Goal: Task Accomplishment & Management: Use online tool/utility

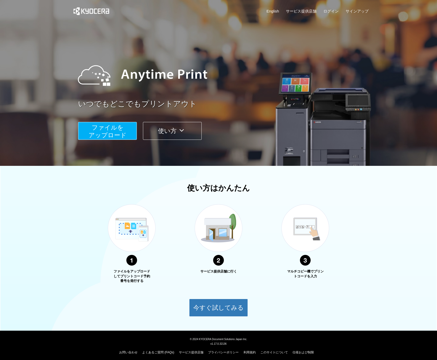
click at [105, 172] on div "English サービス提供店舗 ログイン サインアップ いつでもどこでもプリントアウト ファイルを ​​アップロード 使い方 使い方はかんたん ファイルをア…" at bounding box center [218, 158] width 437 height 317
click at [106, 132] on button "ファイルを ​​アップロード" at bounding box center [107, 131] width 59 height 18
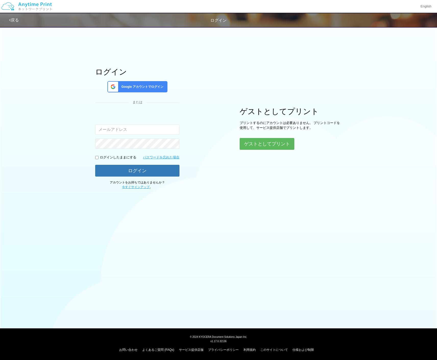
click at [130, 87] on span "Google アカウントでログイン" at bounding box center [141, 87] width 44 height 4
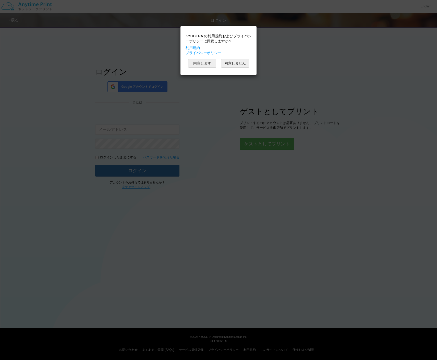
click at [203, 62] on button "同意します" at bounding box center [202, 63] width 28 height 9
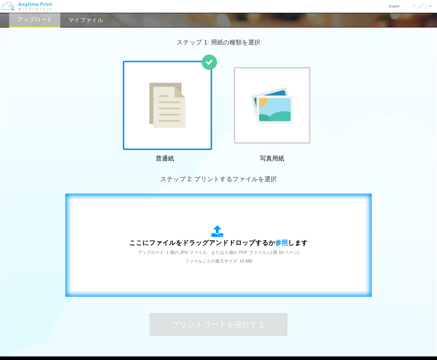
click at [221, 250] on span "アップロード: 1 個の JPG ファイル、または 1 個の PDF ファイル (上限 50 ページ) ファイルごとの最大サイズ: 10 MB" at bounding box center [218, 257] width 161 height 14
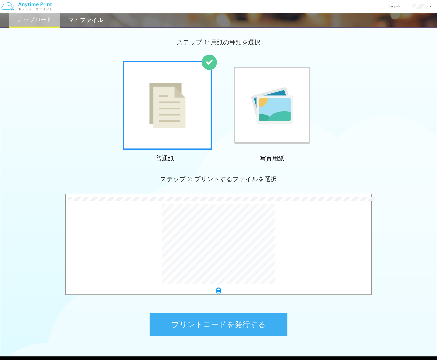
click at [224, 331] on button "プリントコードを発行する" at bounding box center [219, 324] width 138 height 23
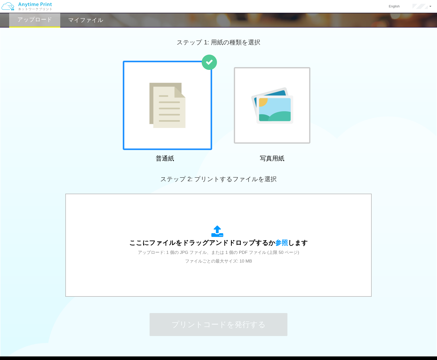
scroll to position [28, 0]
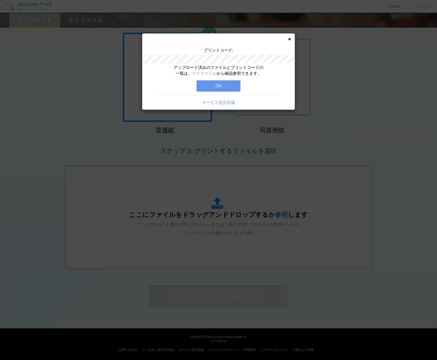
click at [231, 88] on button "OK" at bounding box center [219, 85] width 44 height 11
